Goal: Task Accomplishment & Management: Use online tool/utility

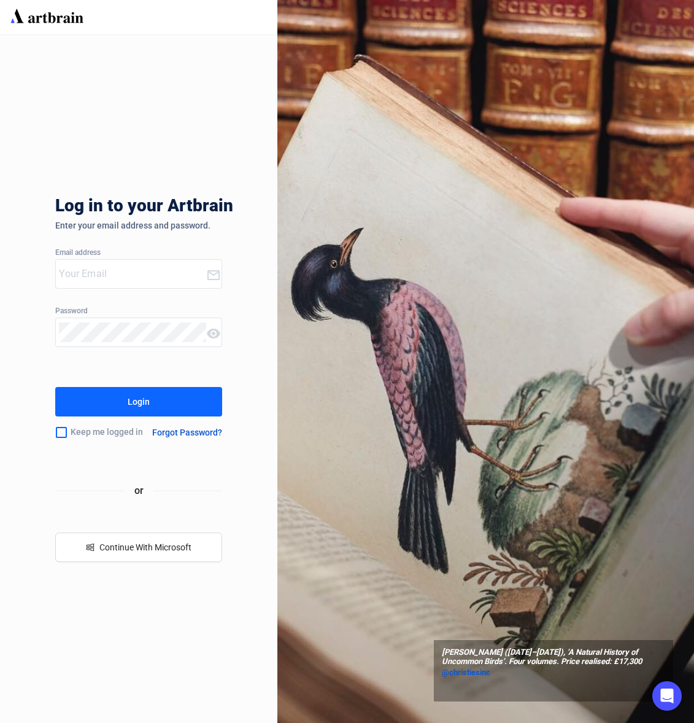
type input "[PERSON_NAME][EMAIL_ADDRESS][DOMAIN_NAME]"
click at [180, 397] on button "Login" at bounding box center [138, 401] width 166 height 29
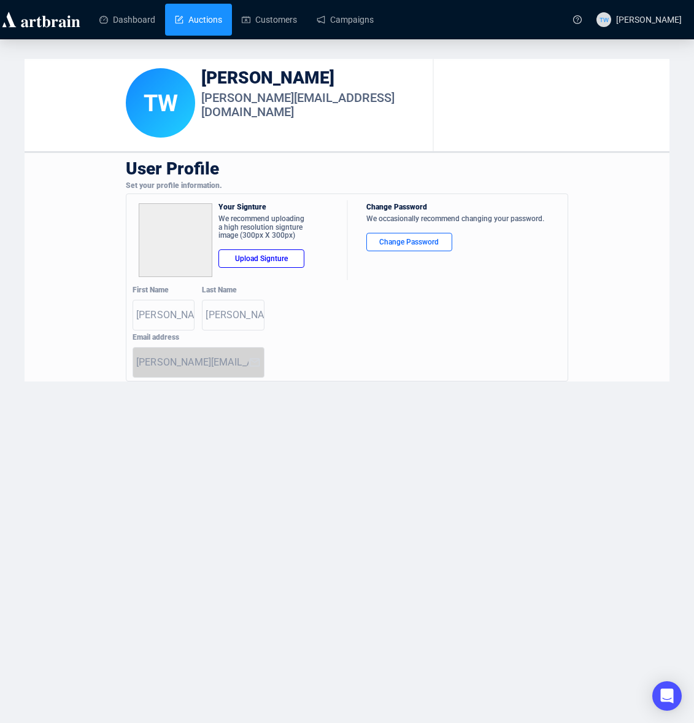
click at [192, 21] on link "Auctions" at bounding box center [198, 20] width 47 height 32
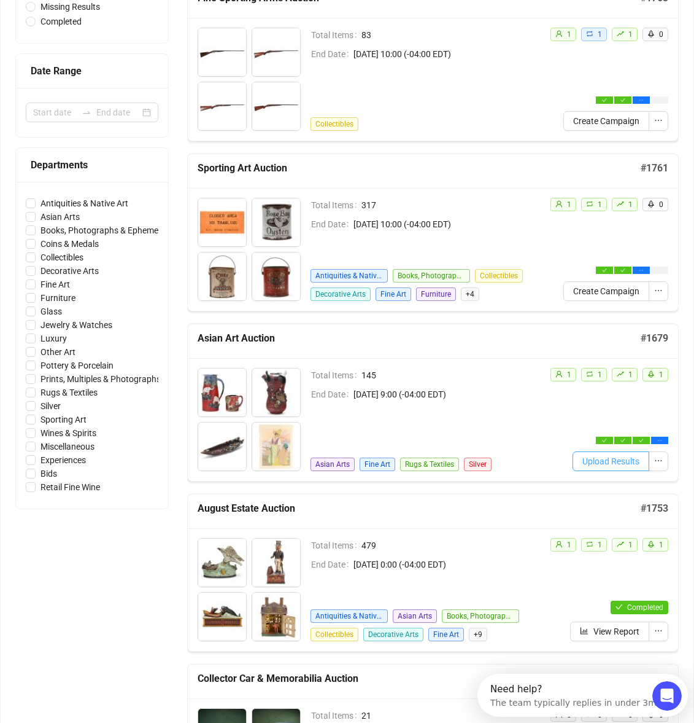
click at [629, 462] on span "Upload Results" at bounding box center [611, 461] width 57 height 14
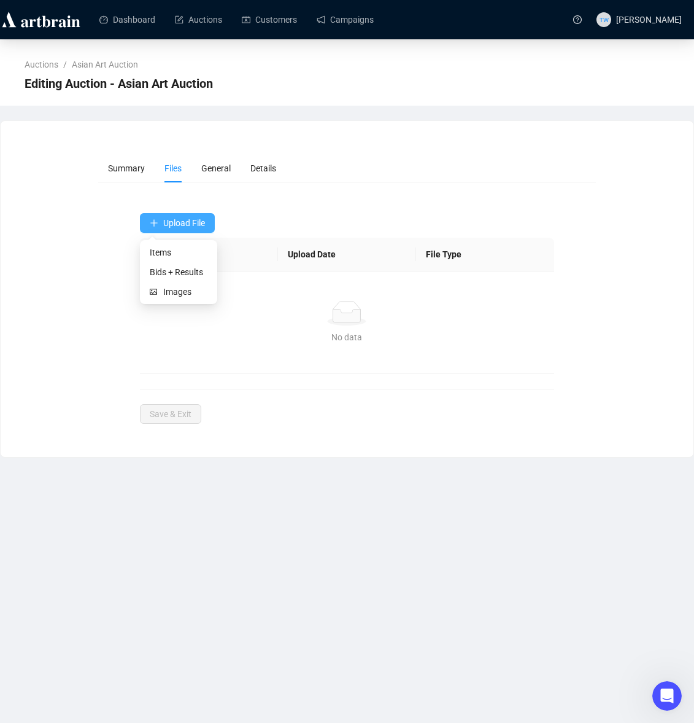
click at [158, 222] on icon "plus" at bounding box center [154, 223] width 9 height 9
click at [177, 267] on span "Bids + Results" at bounding box center [179, 272] width 58 height 14
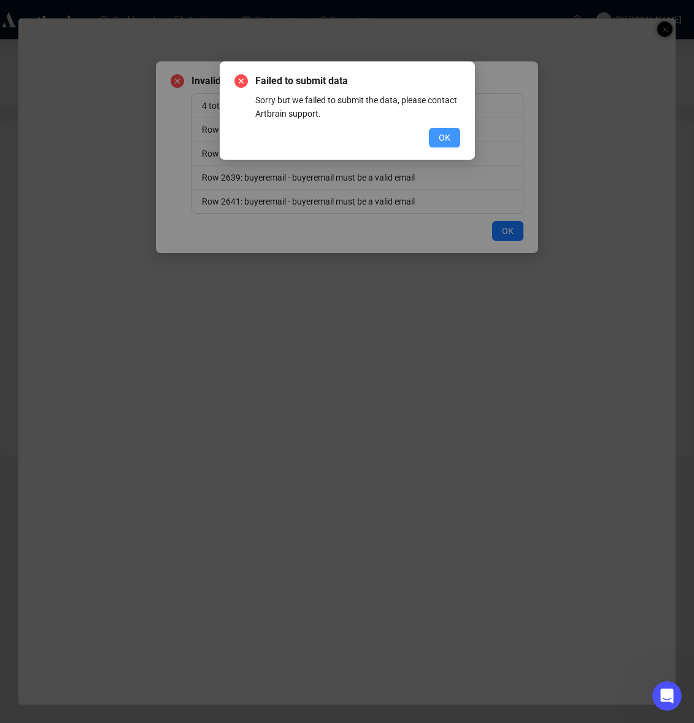
click at [448, 134] on span "OK" at bounding box center [445, 138] width 12 height 14
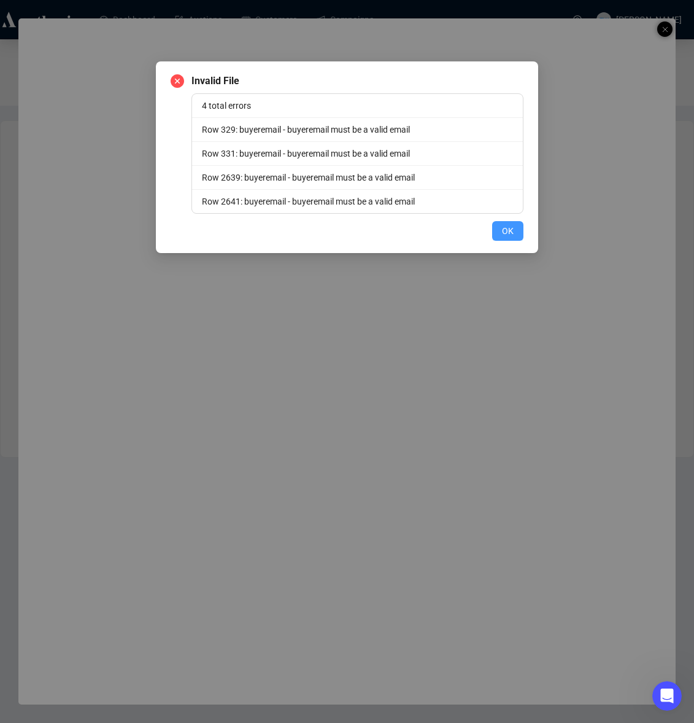
click at [504, 236] on span "OK" at bounding box center [508, 231] width 12 height 14
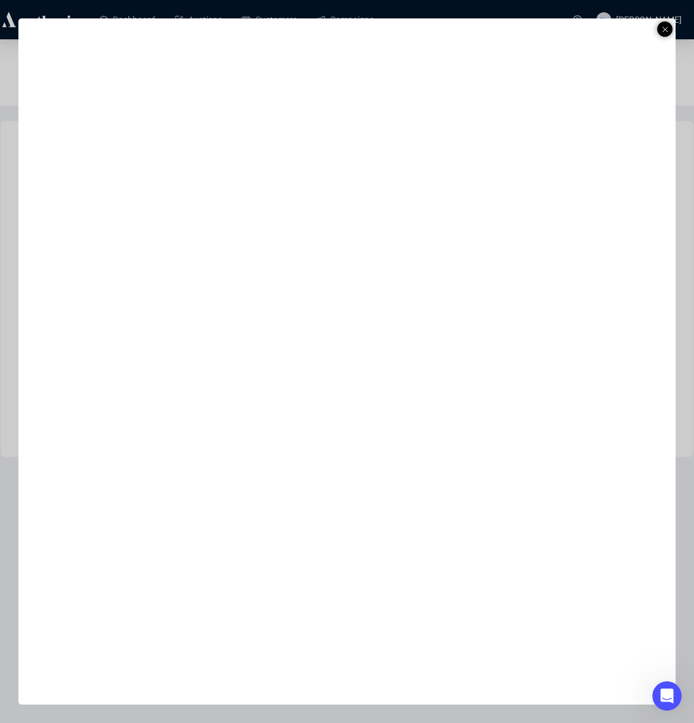
click at [666, 28] on line at bounding box center [665, 29] width 5 height 5
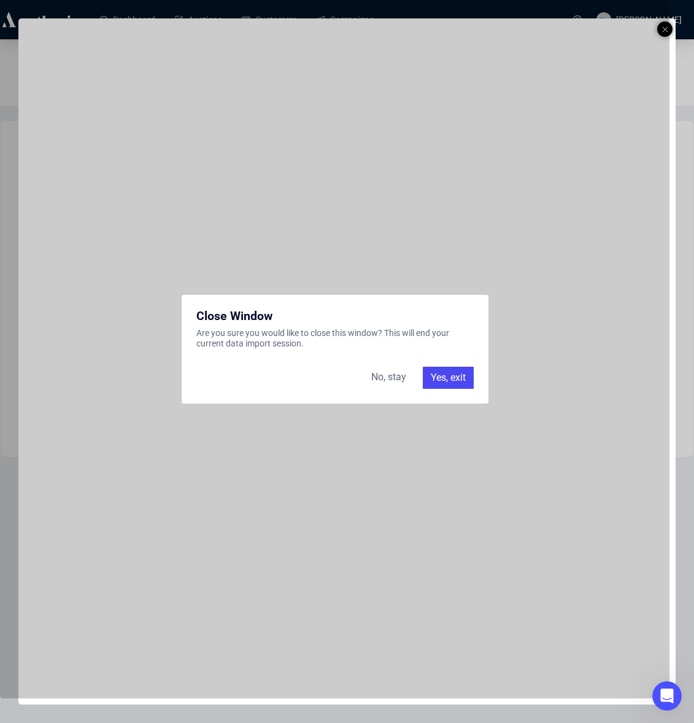
click at [445, 383] on div "Yes, exit" at bounding box center [448, 378] width 51 height 22
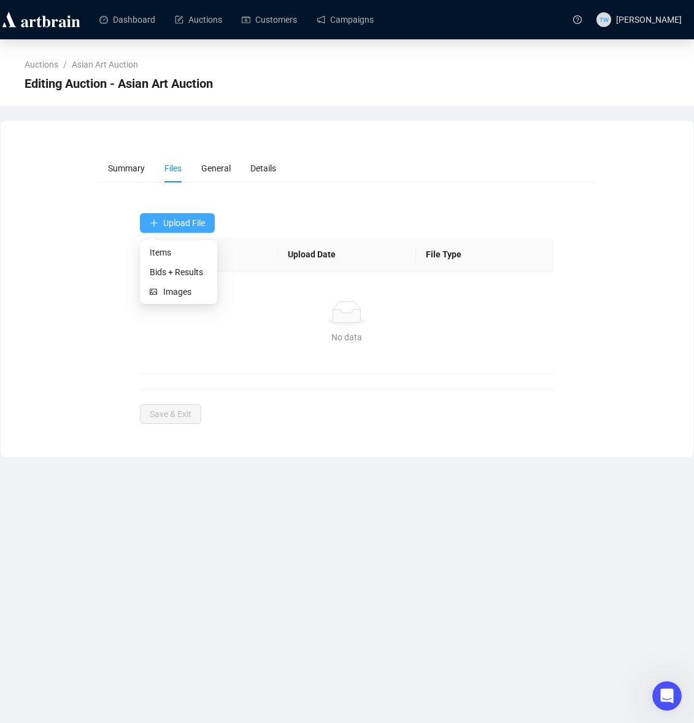
click at [198, 219] on span "Upload File" at bounding box center [184, 223] width 42 height 10
click at [169, 222] on span "Upload File" at bounding box center [184, 223] width 42 height 10
click at [173, 265] on span "Bids + Results" at bounding box center [179, 272] width 58 height 14
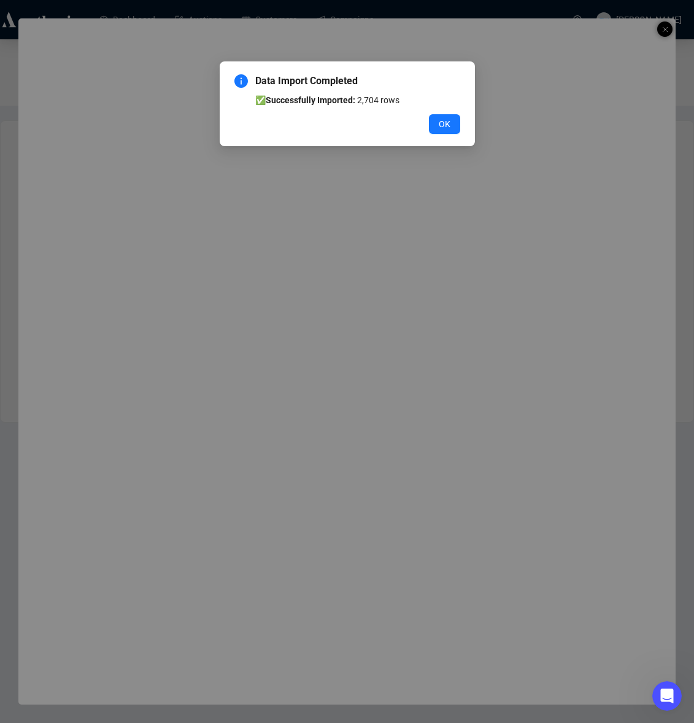
click at [445, 123] on span "OK" at bounding box center [445, 124] width 12 height 14
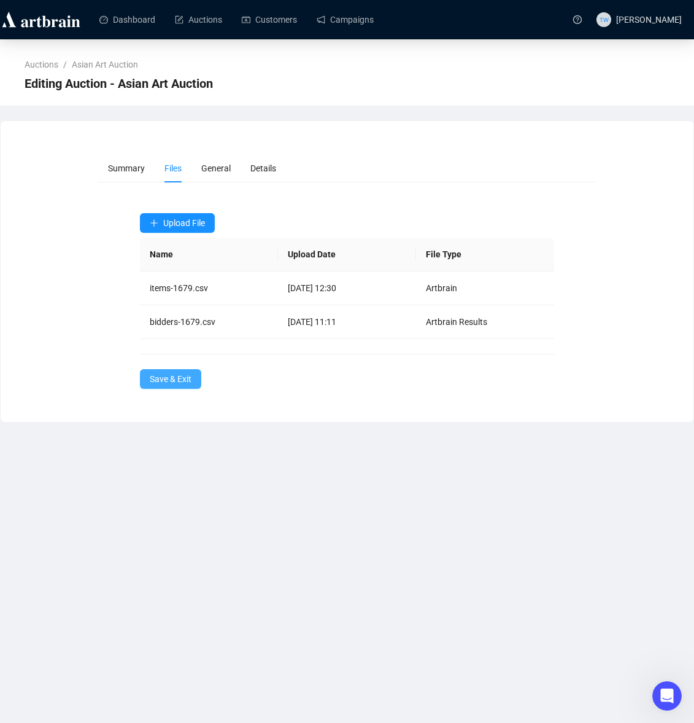
click at [159, 377] on span "Save & Exit" at bounding box center [171, 379] width 42 height 14
